Goal: Task Accomplishment & Management: Use online tool/utility

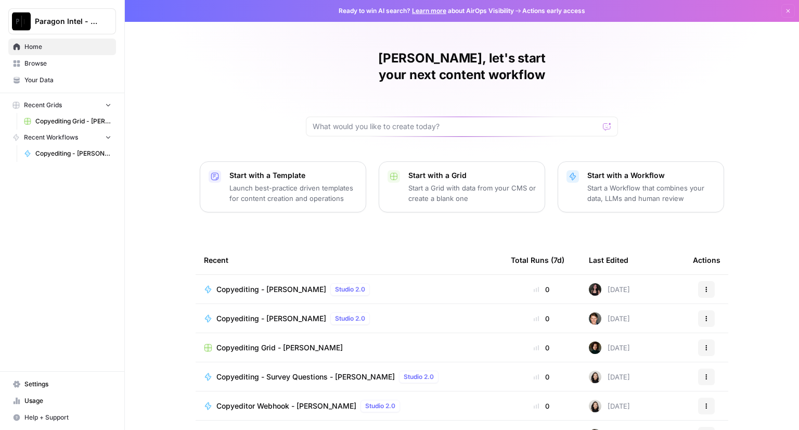
click at [255, 284] on span "Copyediting - [PERSON_NAME]" at bounding box center [271, 289] width 110 height 10
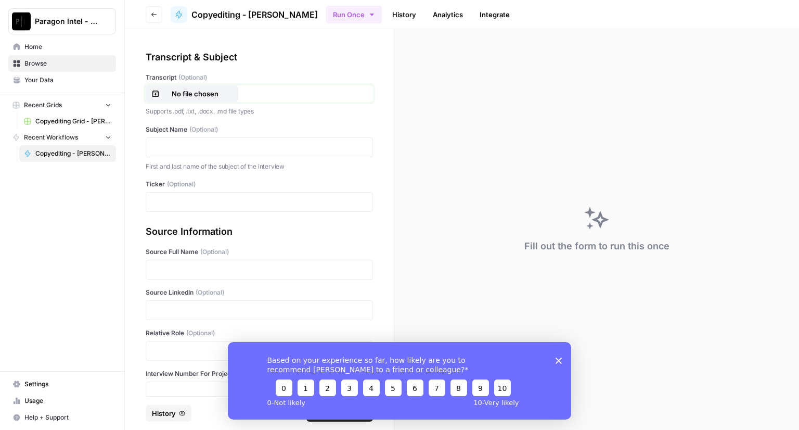
click at [213, 98] on p "No file chosen" at bounding box center [195, 93] width 67 height 10
click at [217, 144] on p at bounding box center [259, 147] width 214 height 10
click at [197, 195] on div at bounding box center [259, 202] width 227 height 20
click at [241, 204] on p at bounding box center [259, 202] width 214 height 10
click at [563, 359] on div "Based on your experience so far, how likely are you to recommend [PERSON_NAME] …" at bounding box center [399, 379] width 343 height 77
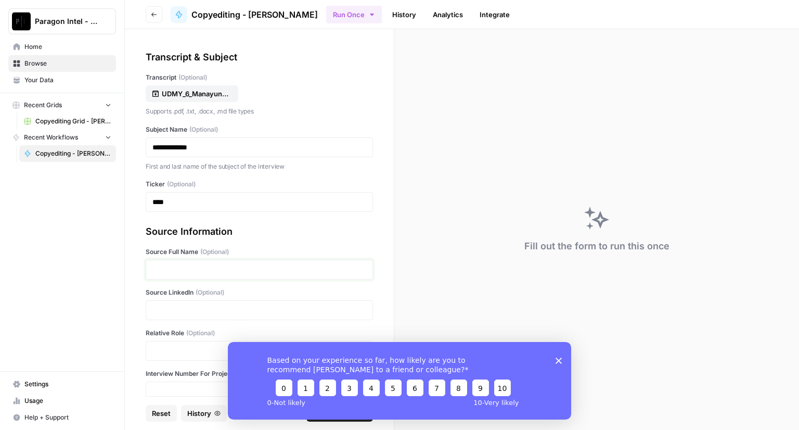
click at [186, 265] on p at bounding box center [259, 269] width 214 height 10
click at [180, 308] on p at bounding box center [259, 310] width 214 height 10
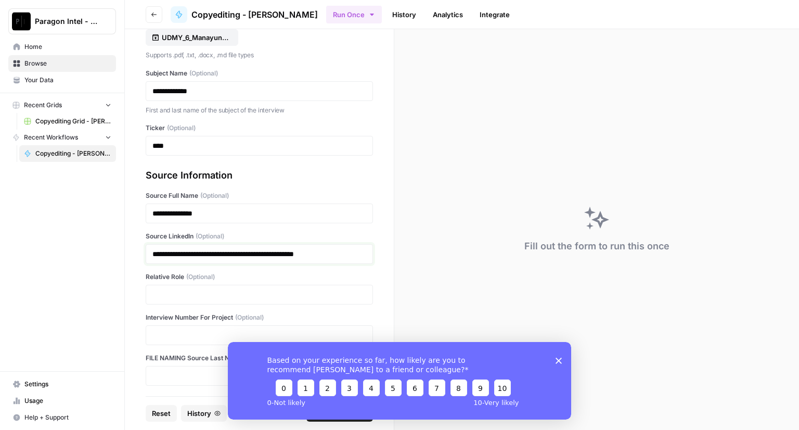
scroll to position [57, 0]
click at [185, 329] on p at bounding box center [259, 334] width 214 height 10
click at [557, 357] on icon "Close survey" at bounding box center [558, 360] width 6 height 6
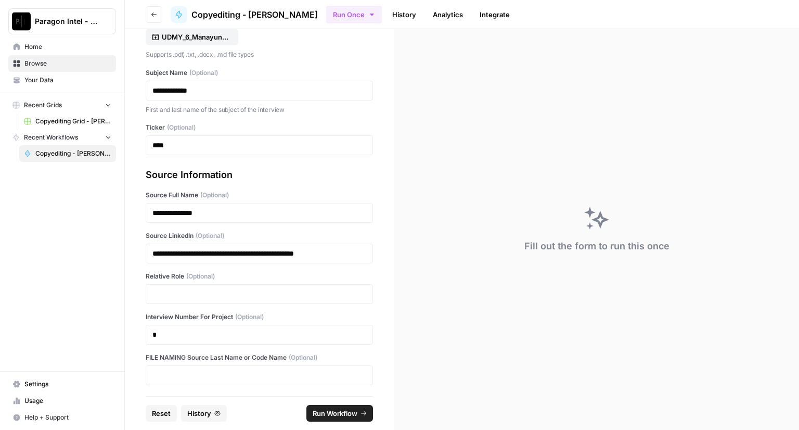
click at [333, 412] on span "Run Workflow" at bounding box center [335, 413] width 45 height 10
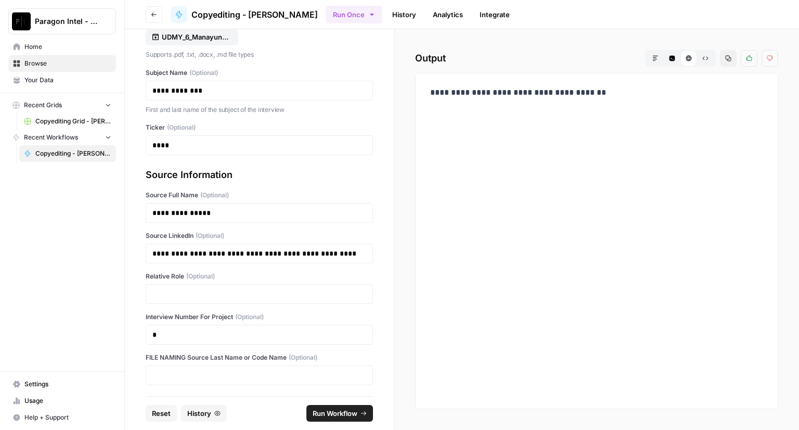
drag, startPoint x: 33, startPoint y: 43, endPoint x: 33, endPoint y: 48, distance: 5.7
click at [33, 44] on span "Home" at bounding box center [67, 46] width 87 height 9
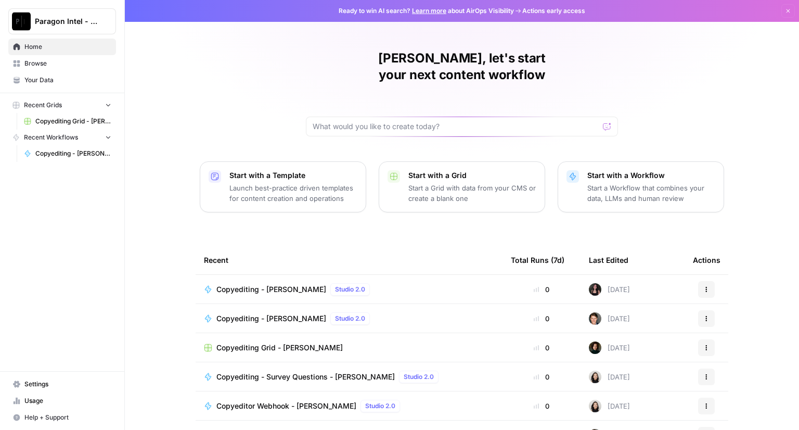
scroll to position [48, 0]
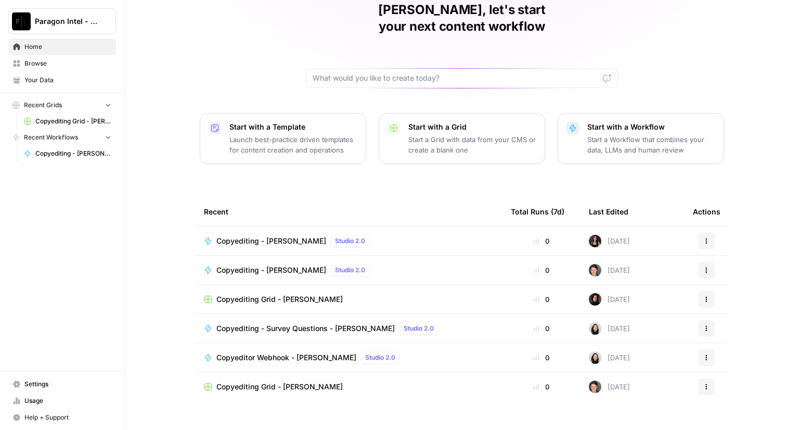
click at [240, 375] on td "Copyediting Grid - [PERSON_NAME]" at bounding box center [349, 386] width 307 height 29
click at [240, 381] on span "Copyediting Grid - [PERSON_NAME]" at bounding box center [279, 386] width 126 height 10
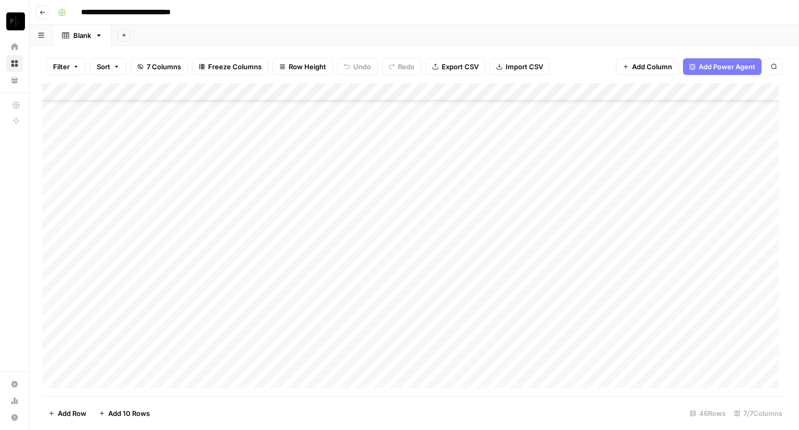
scroll to position [543, 0]
click at [603, 358] on div "Add Column" at bounding box center [414, 239] width 744 height 313
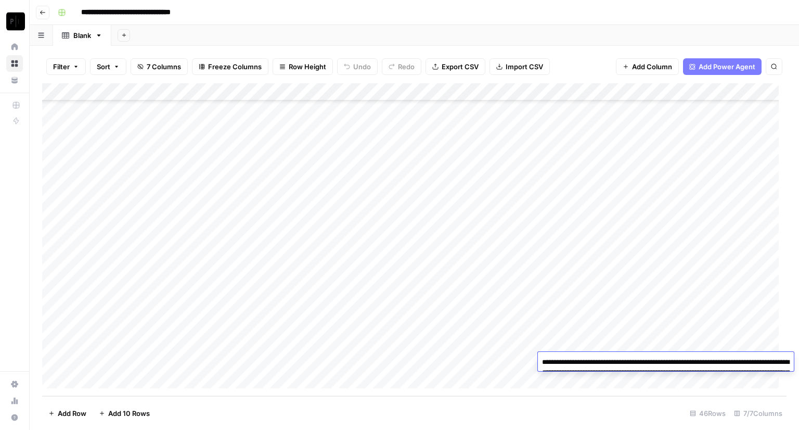
click at [601, 358] on textarea "**********" at bounding box center [666, 378] width 256 height 46
